Goal: Task Accomplishment & Management: Manage account settings

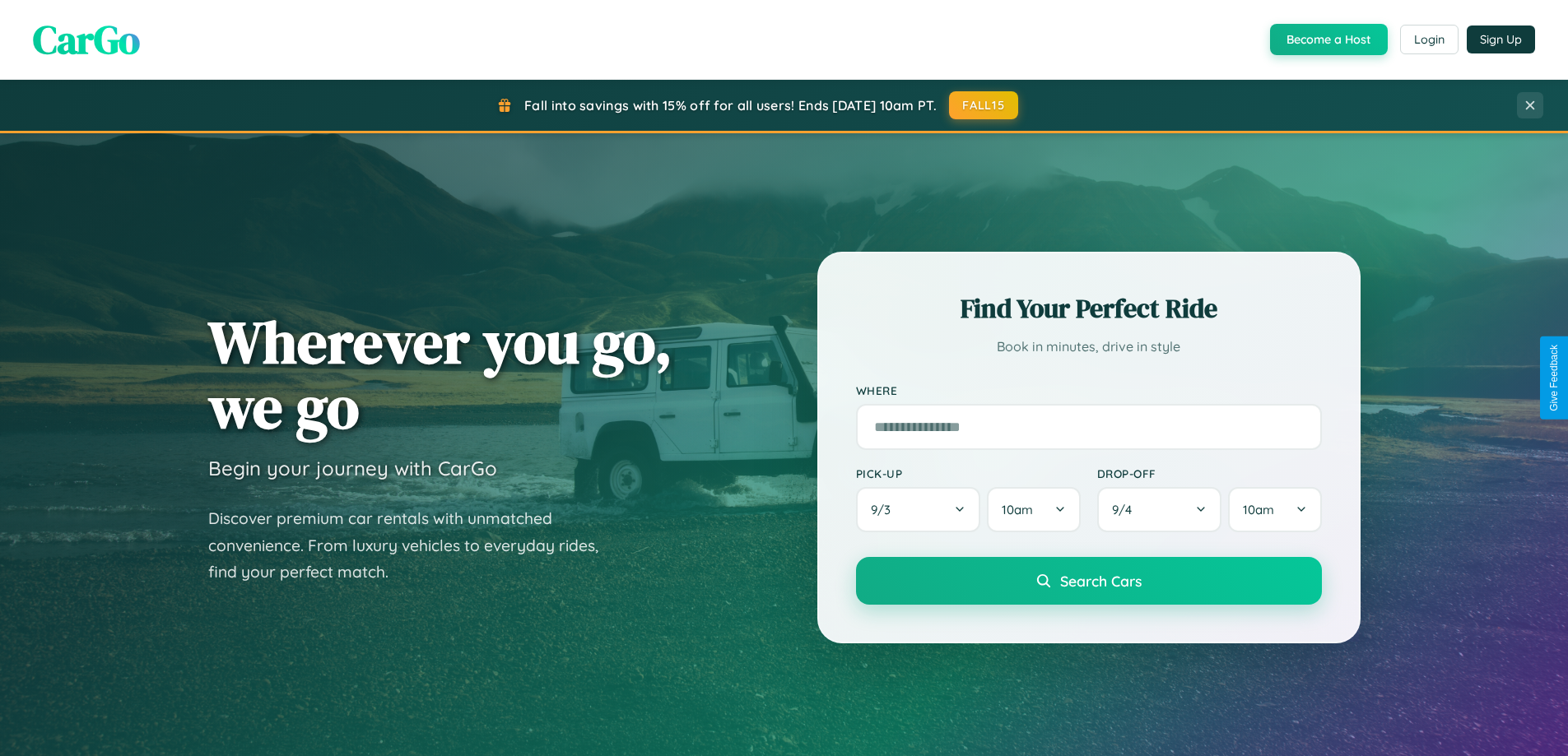
scroll to position [1449, 0]
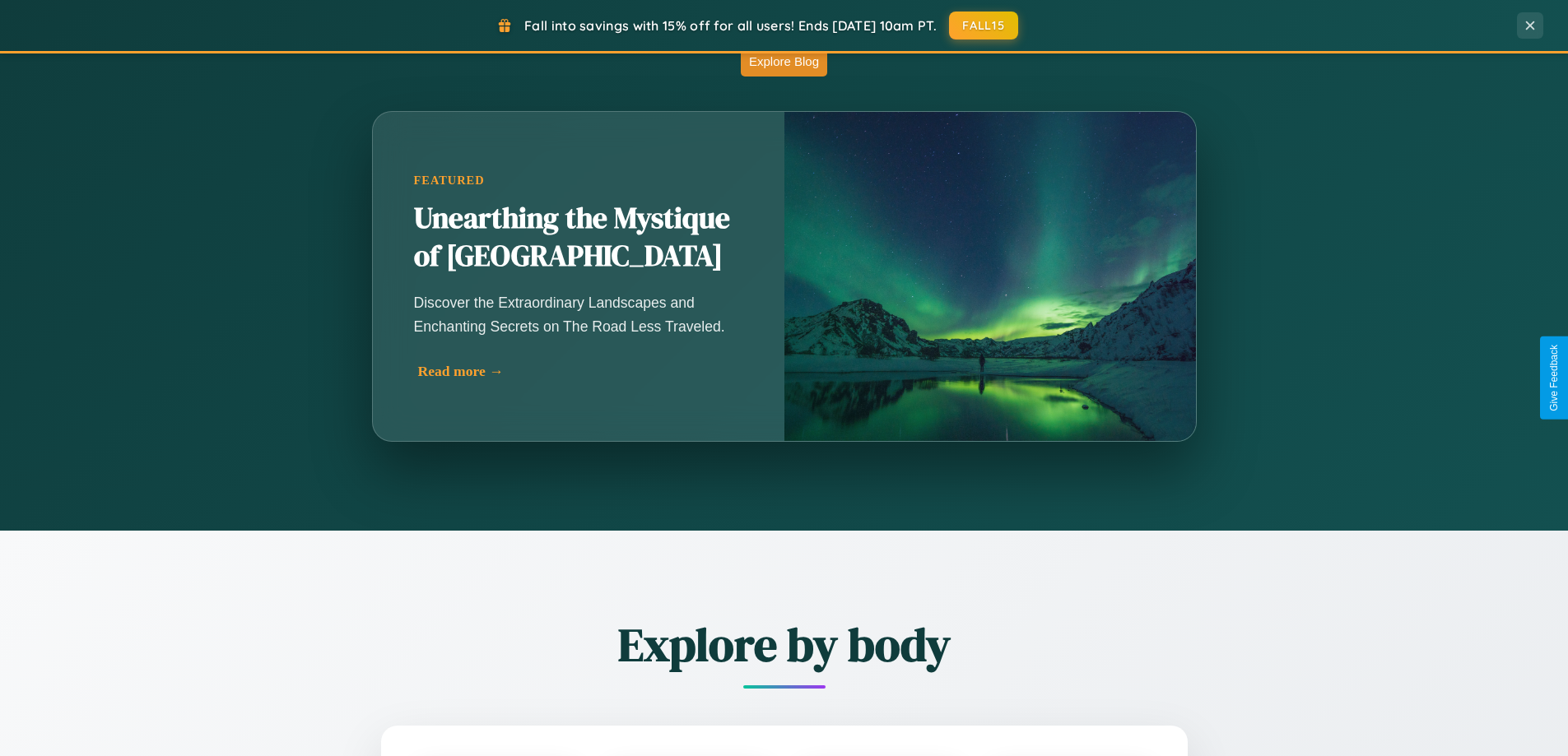
click at [579, 371] on div "Read more →" at bounding box center [583, 372] width 329 height 17
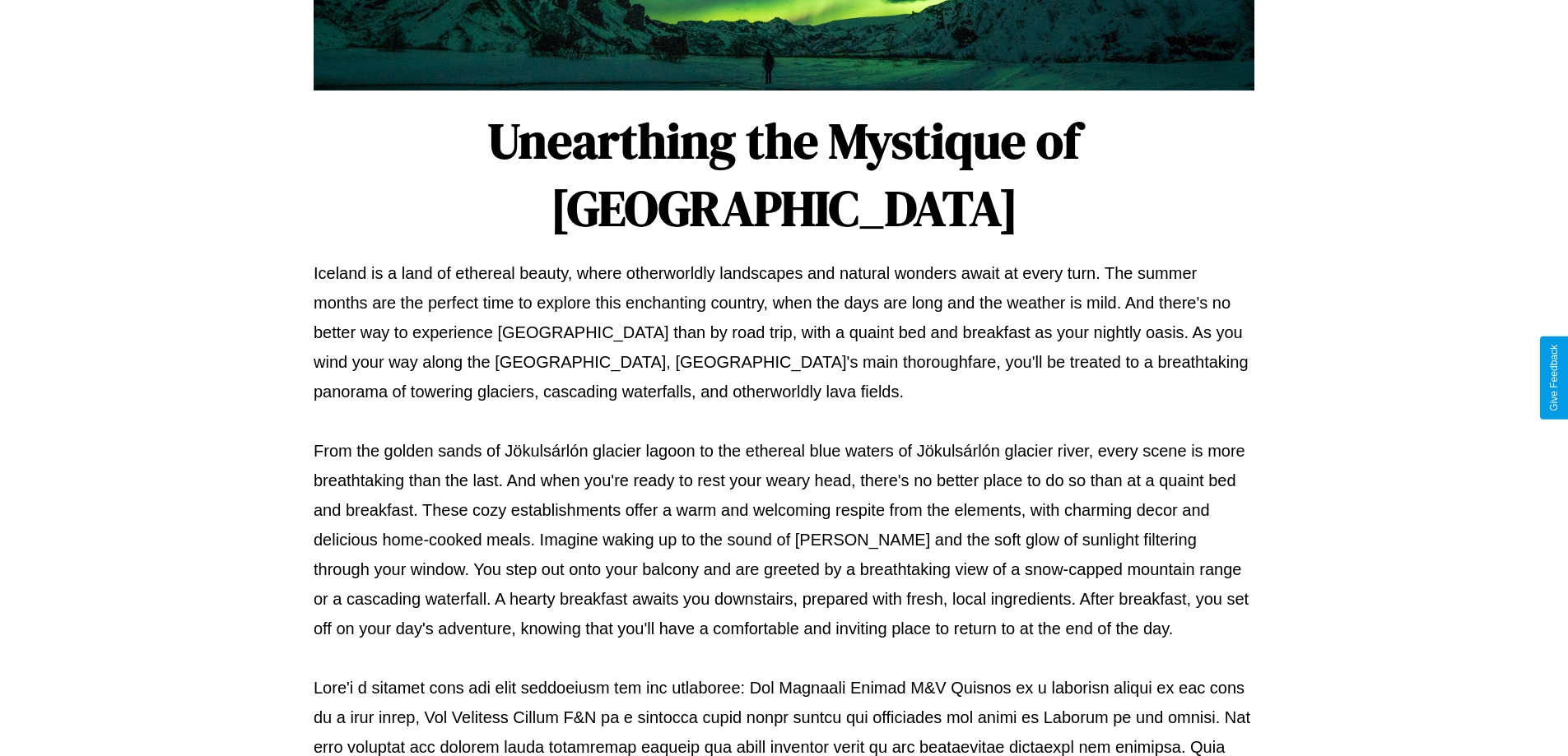
scroll to position [533, 0]
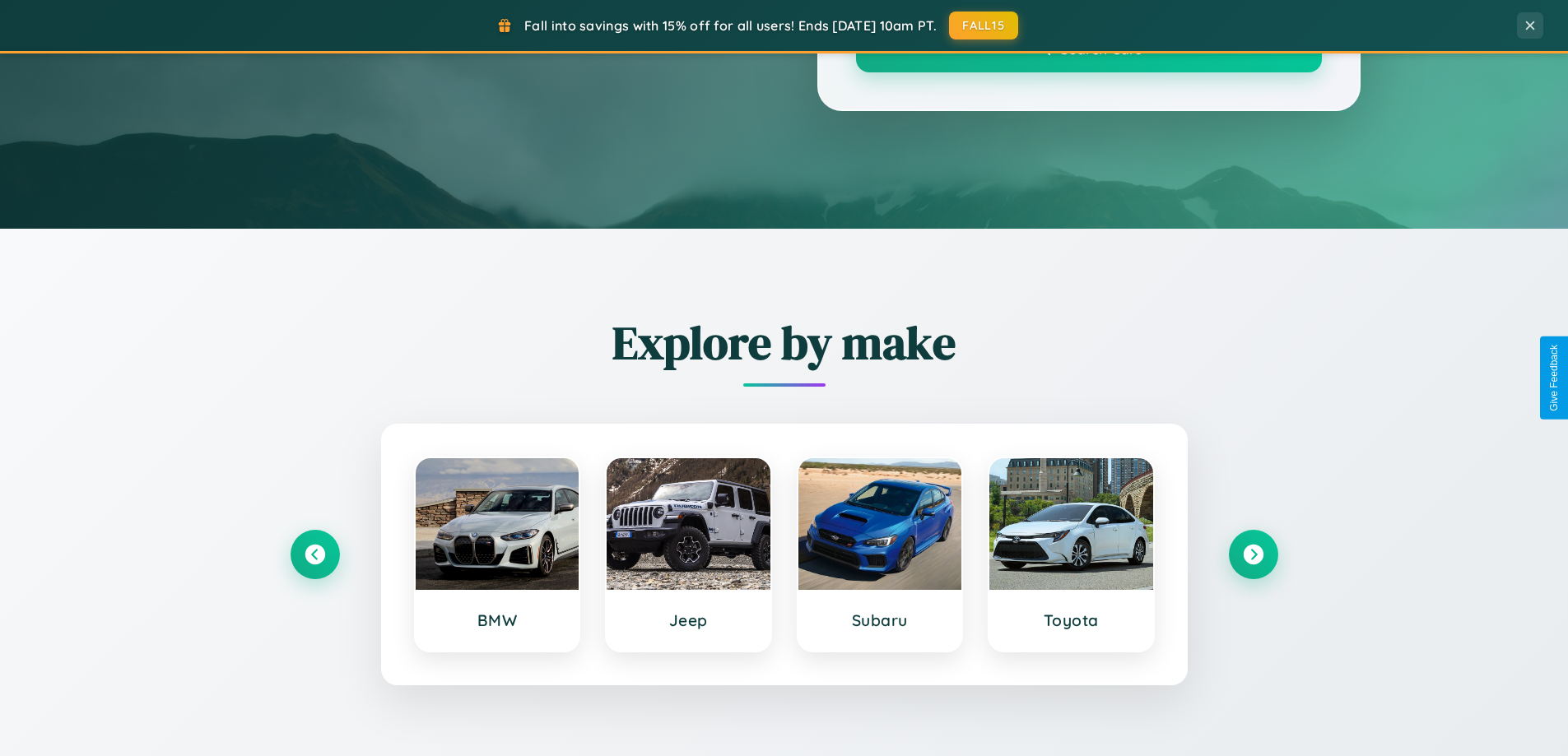
scroll to position [1449, 0]
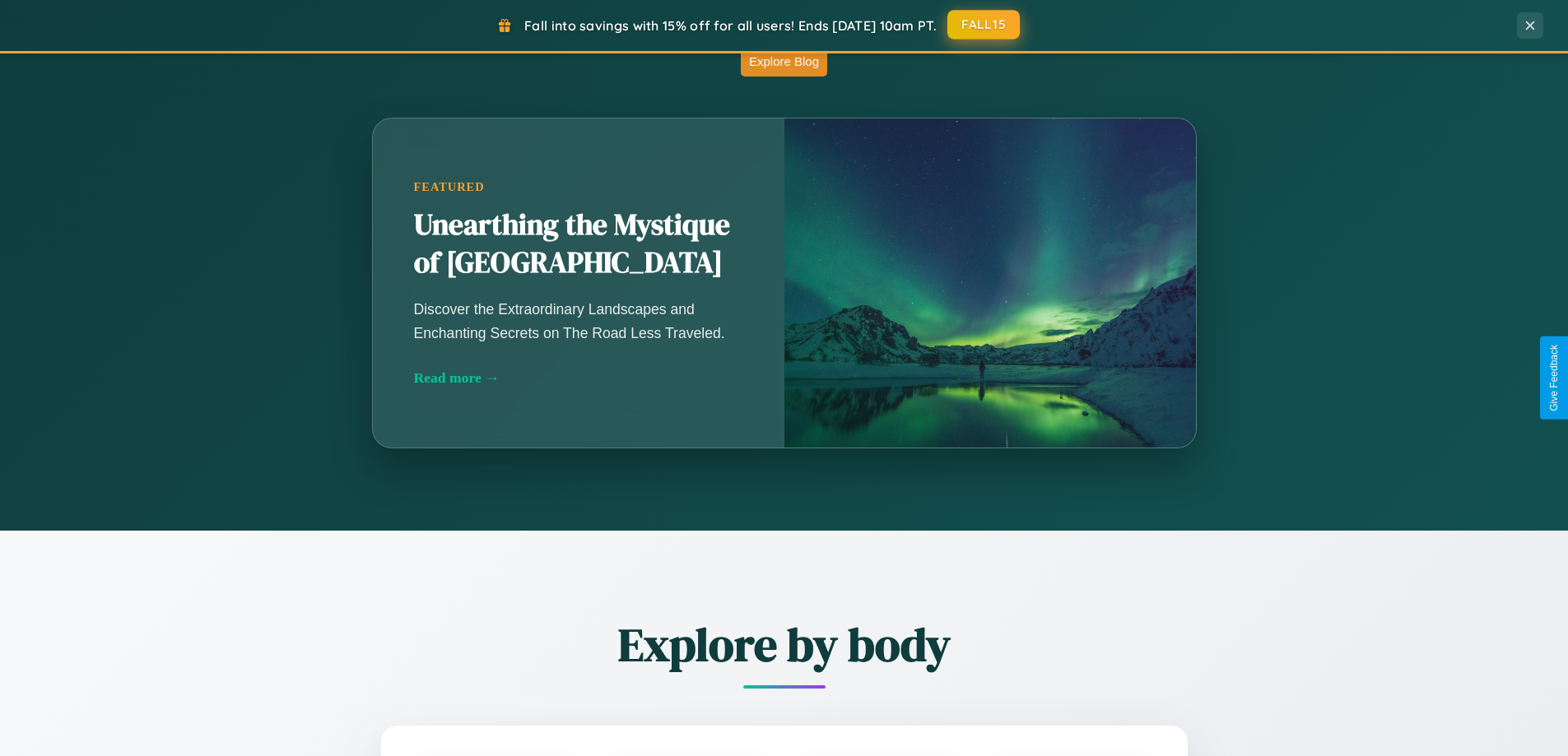
click at [984, 26] on button "FALL15" at bounding box center [983, 24] width 72 height 29
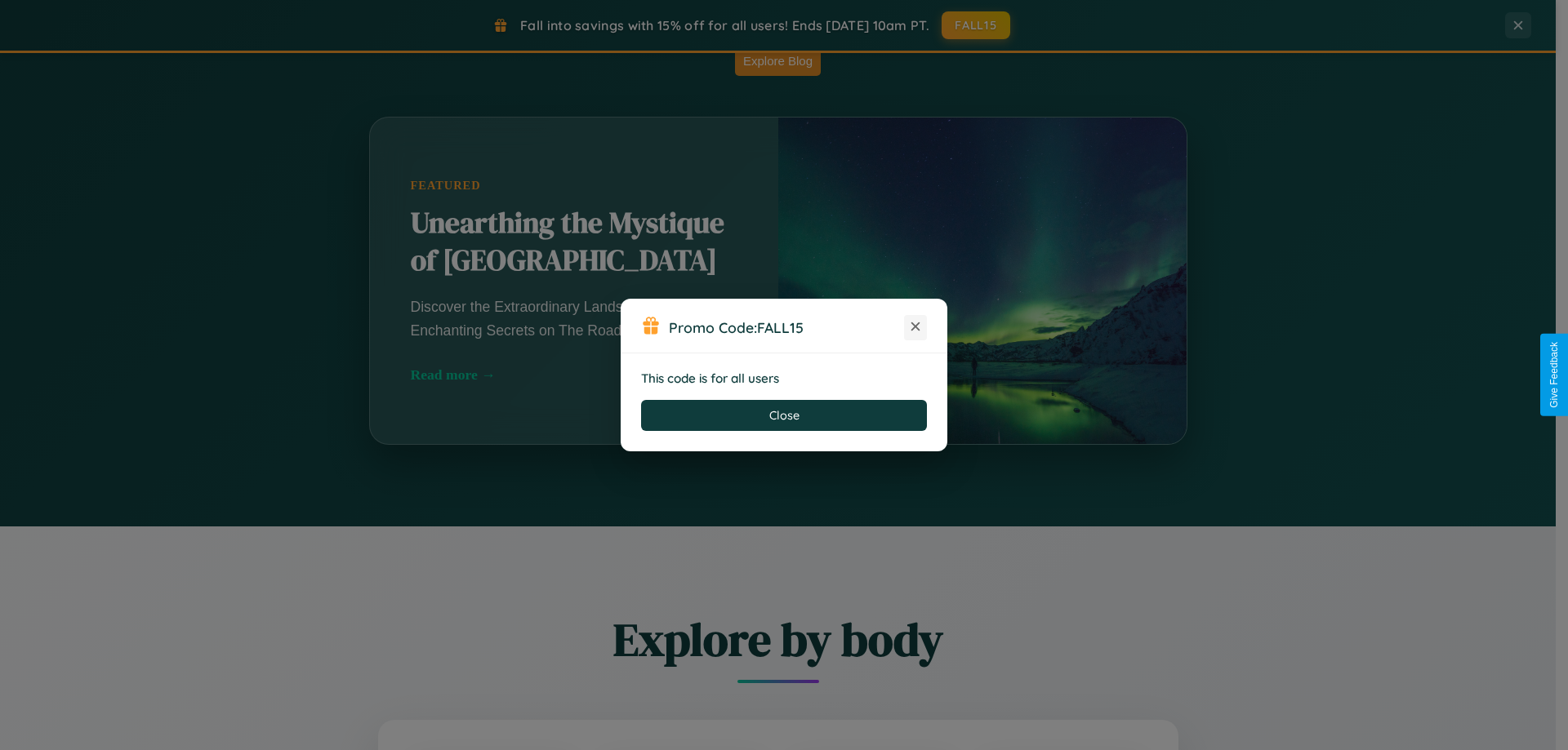
click at [915, 327] on icon at bounding box center [915, 326] width 16 height 16
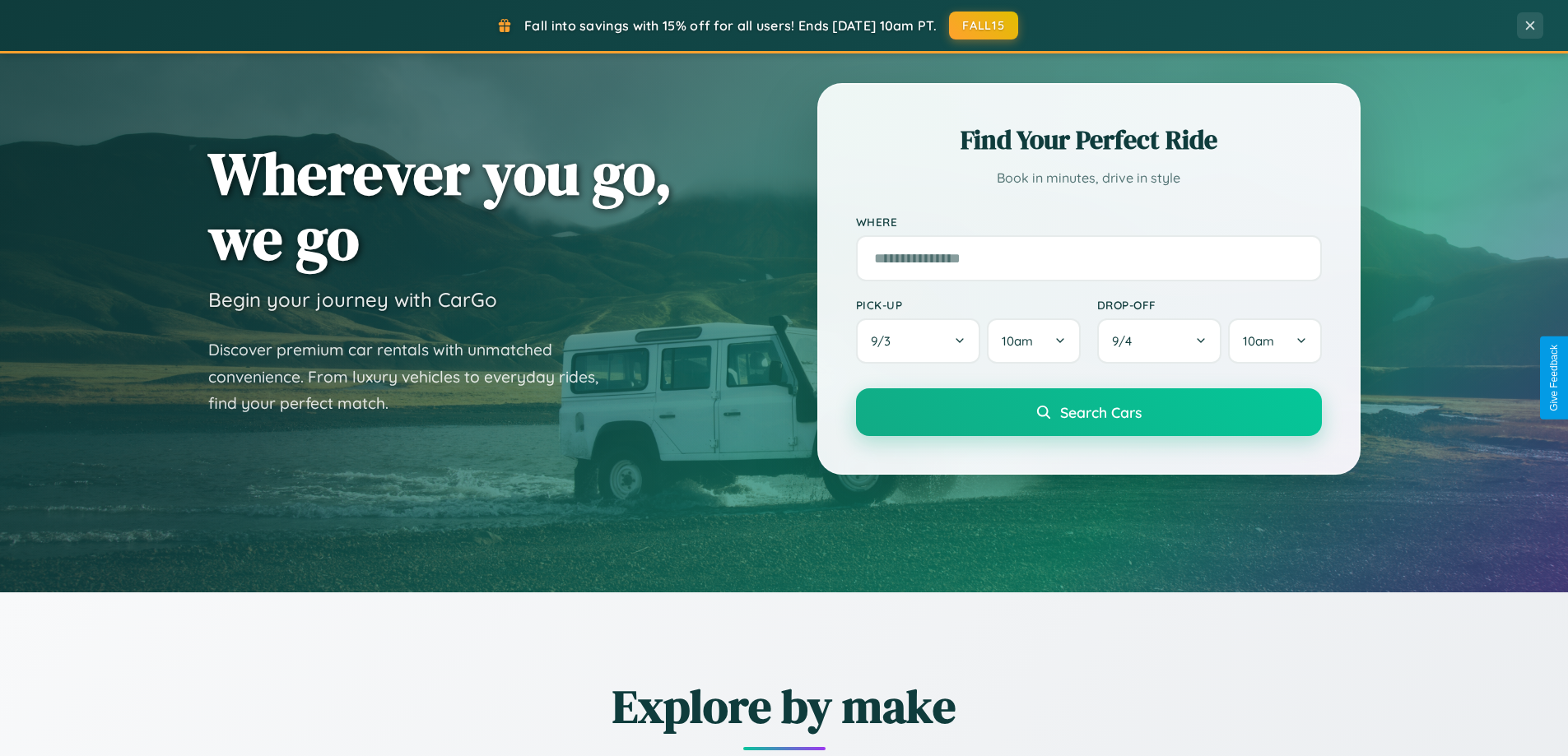
scroll to position [0, 0]
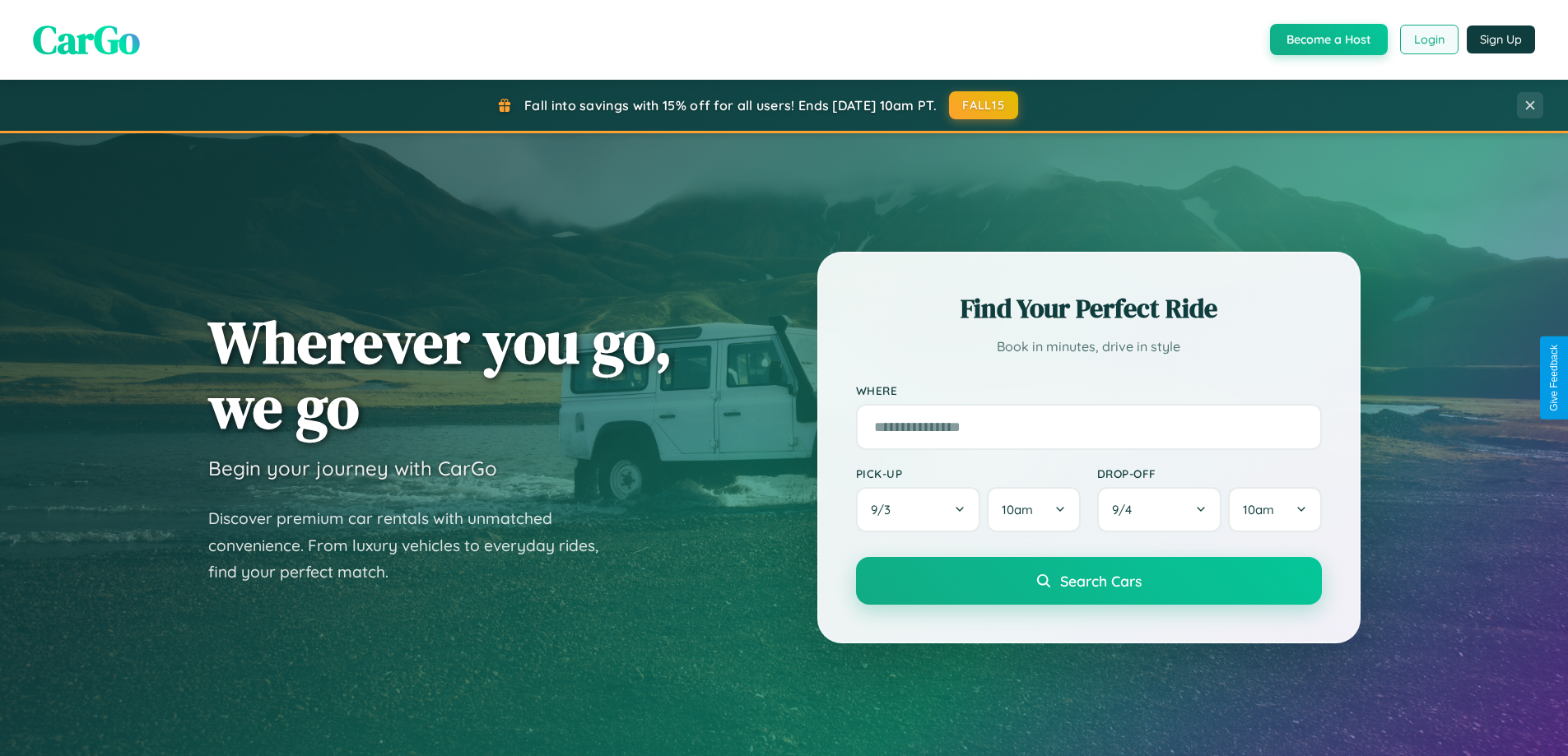
click at [1428, 40] on button "Login" at bounding box center [1428, 39] width 58 height 29
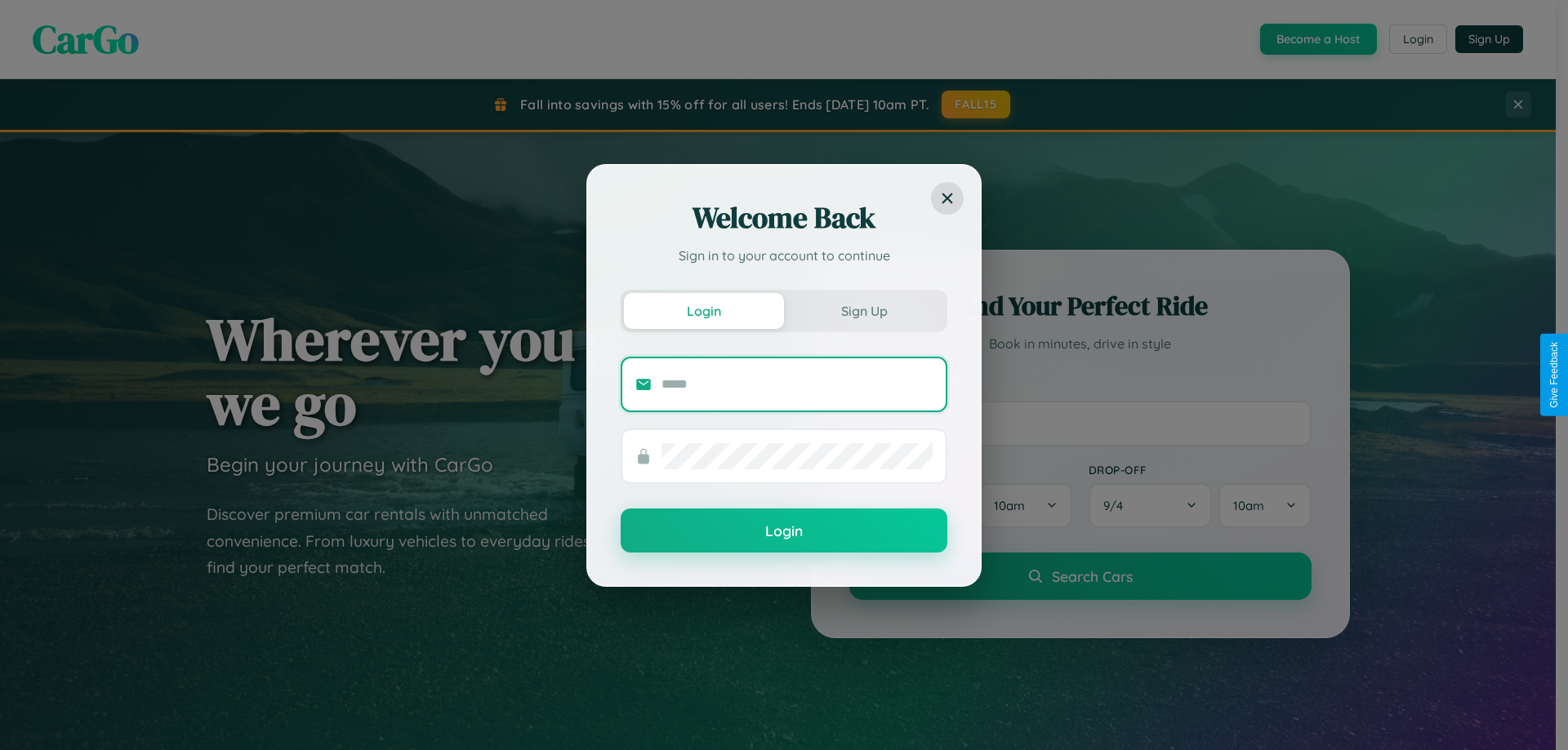
click at [797, 384] on input "text" at bounding box center [796, 385] width 271 height 26
type input "**********"
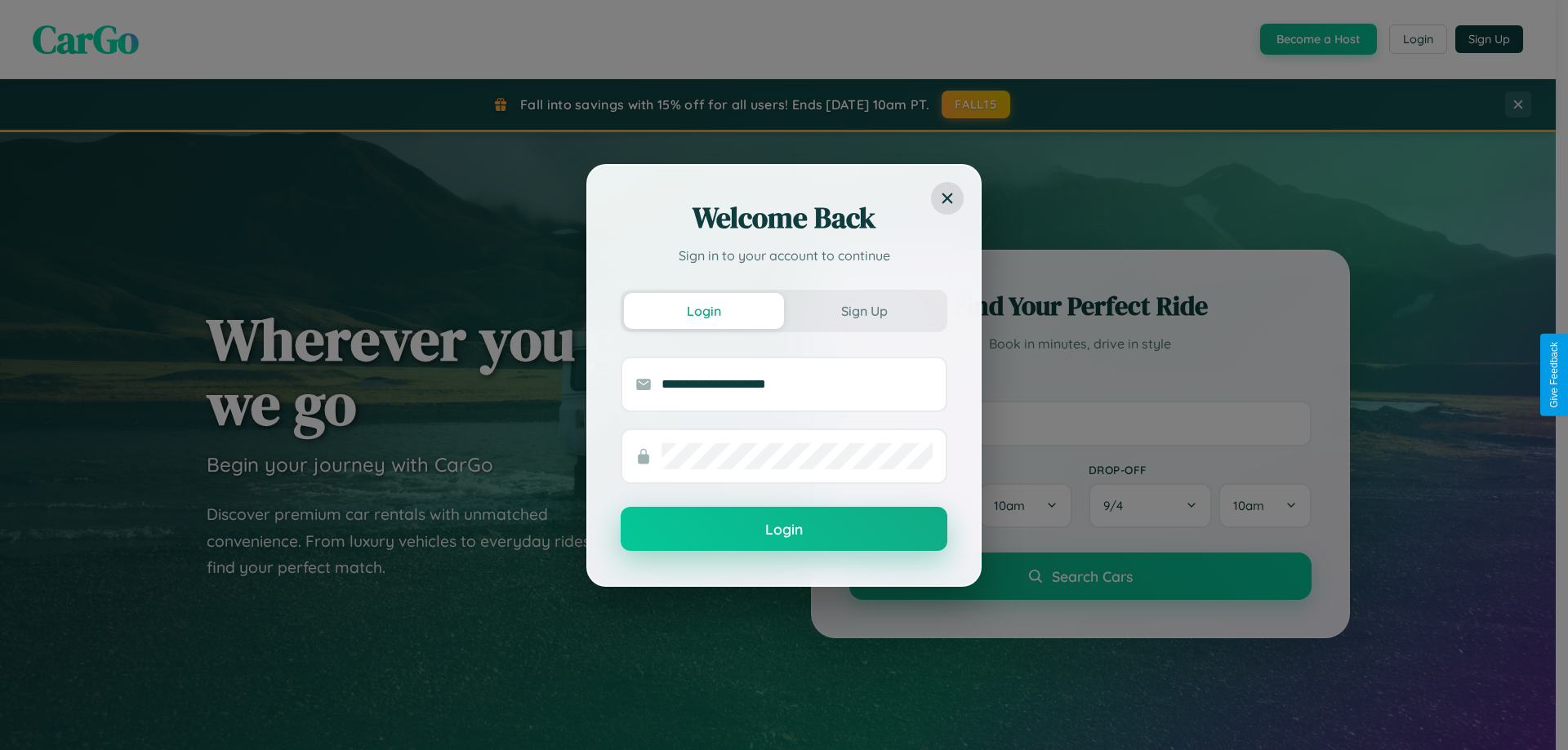
click at [784, 530] on button "Login" at bounding box center [784, 528] width 326 height 44
